Goal: Task Accomplishment & Management: Manage account settings

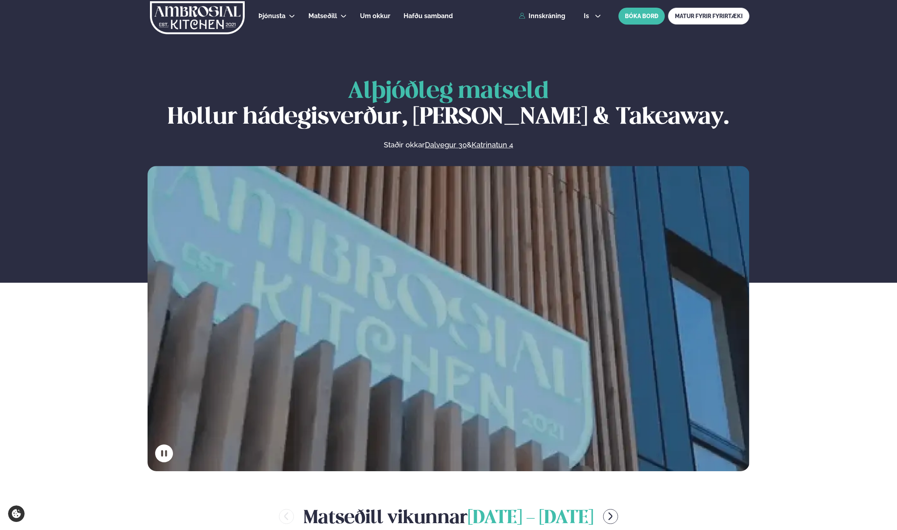
click at [561, 23] on div "Þjónusta Hádegismatur fyrir fyrirtæki Fyrirtækja veitingar Einkapartý Matseðill…" at bounding box center [448, 16] width 650 height 32
click at [560, 17] on link "Innskráning" at bounding box center [542, 15] width 46 height 7
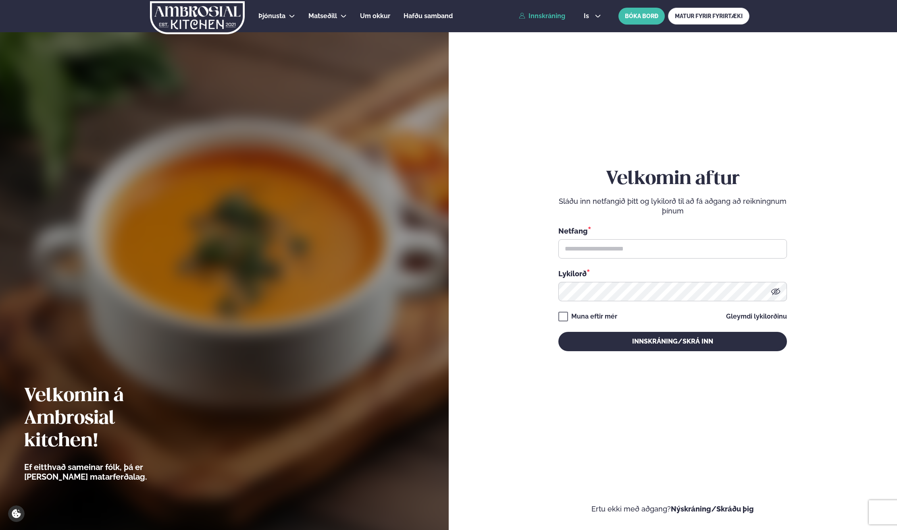
click at [634, 267] on div "Netfang * Lykilorð *" at bounding box center [672, 264] width 228 height 76
click at [640, 245] on input "text" at bounding box center [672, 248] width 228 height 19
type input "**********"
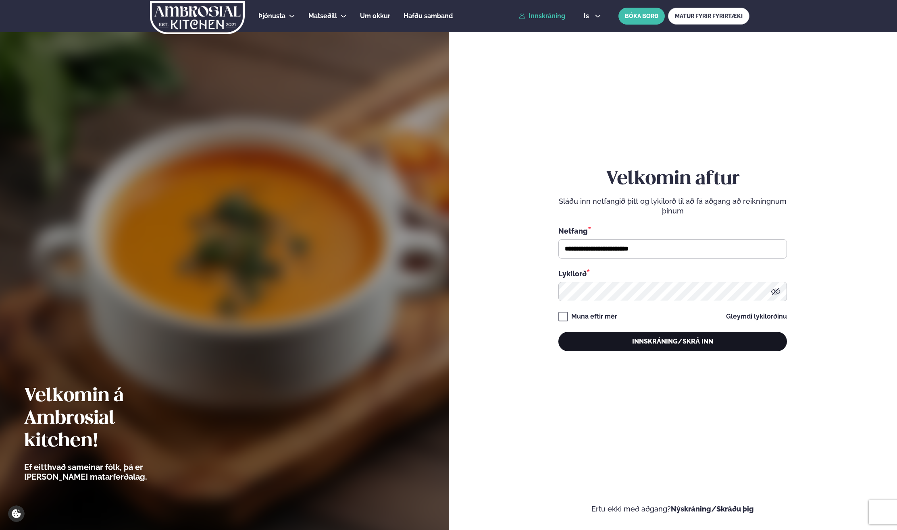
click at [649, 337] on button "Innskráning/Skrá inn" at bounding box center [672, 341] width 228 height 19
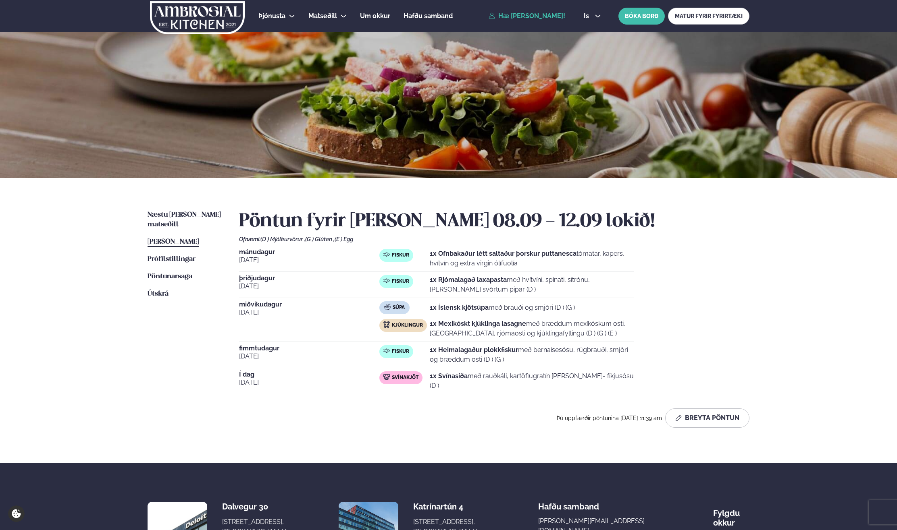
click at [743, 313] on div "[DATE] Fiskur 1x Ofnbakaður létt saltaður þorskur puttanesca tómatar, kapers, h…" at bounding box center [494, 321] width 510 height 145
